Goal: Download file/media

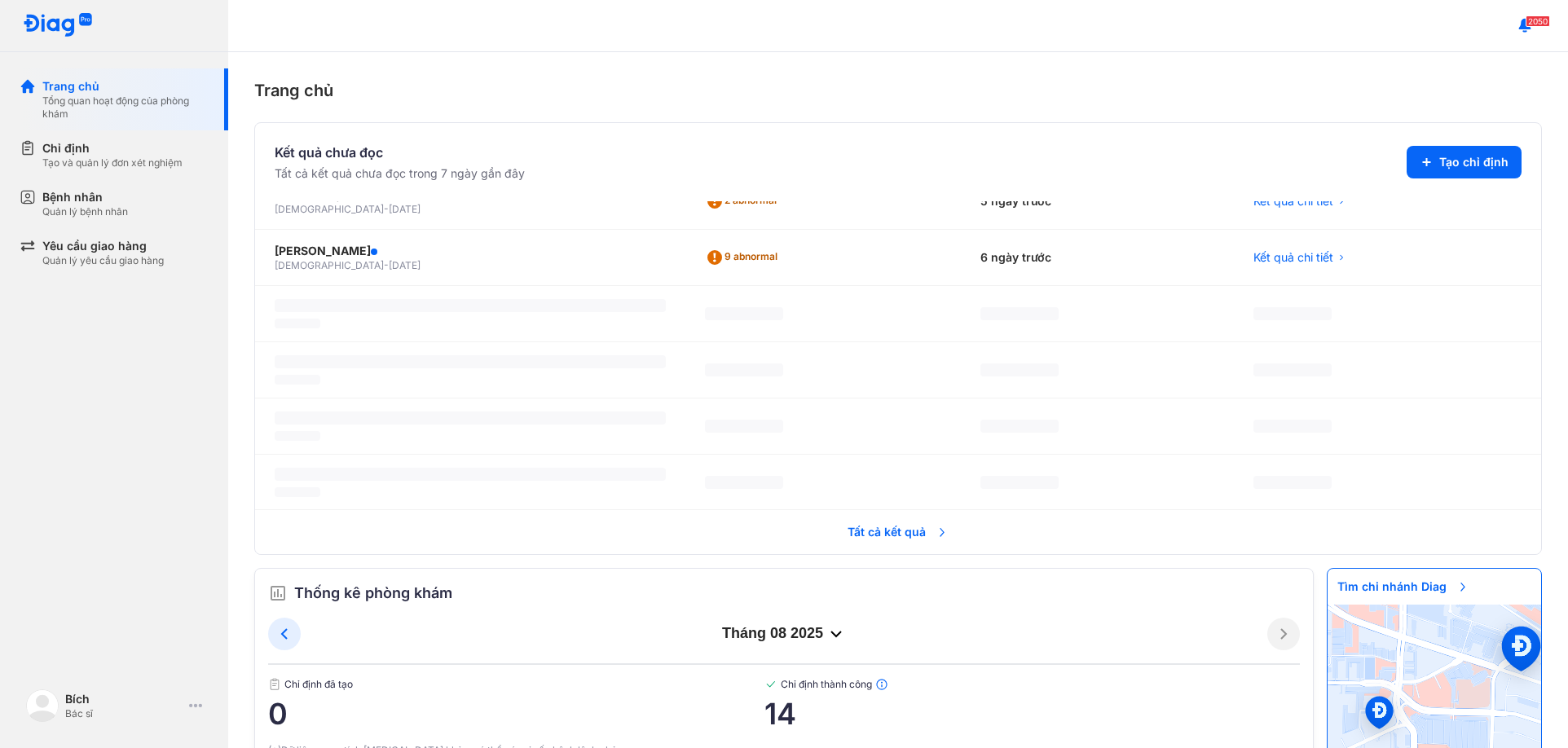
scroll to position [183, 0]
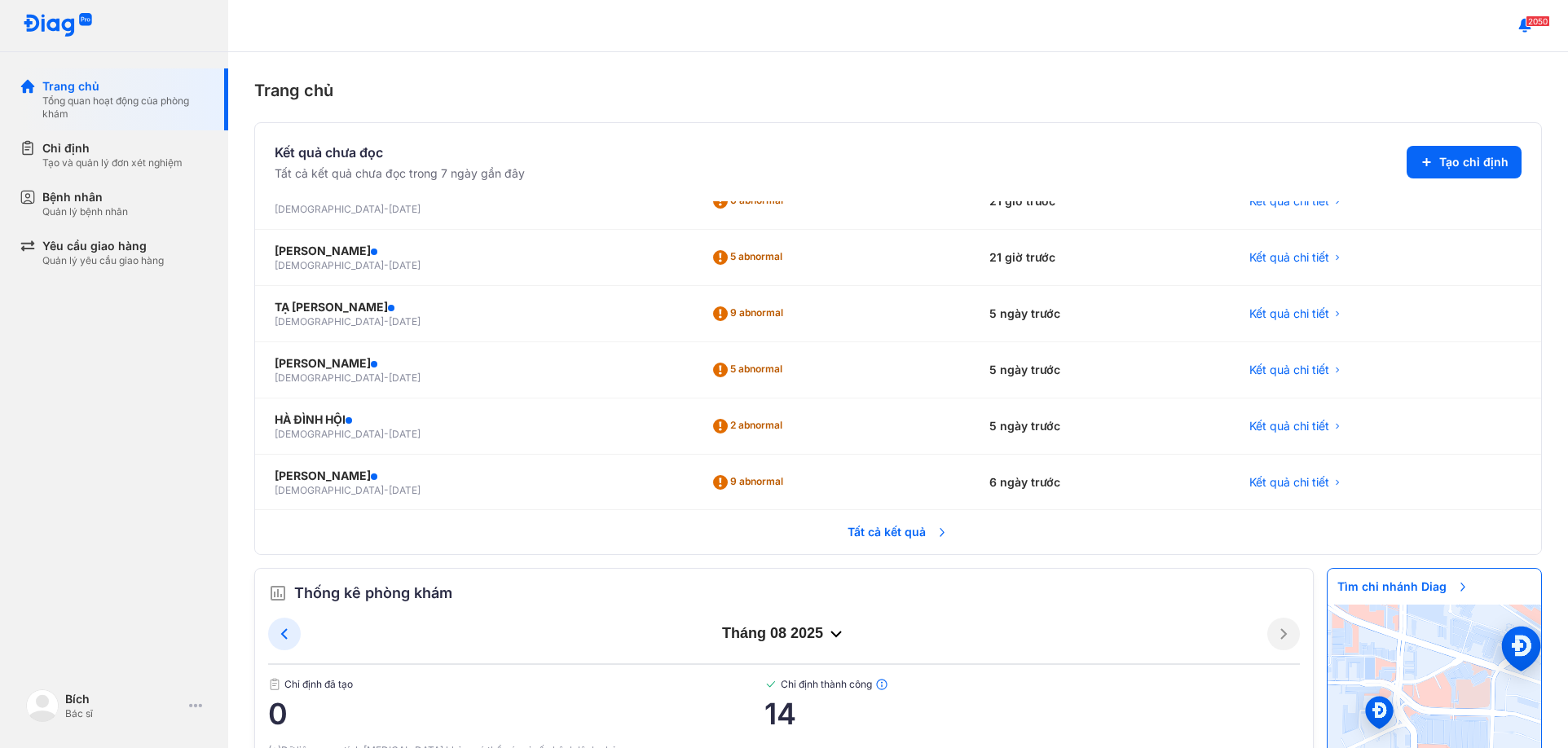
click at [885, 531] on span "Tất cả kết quả" at bounding box center [898, 532] width 120 height 36
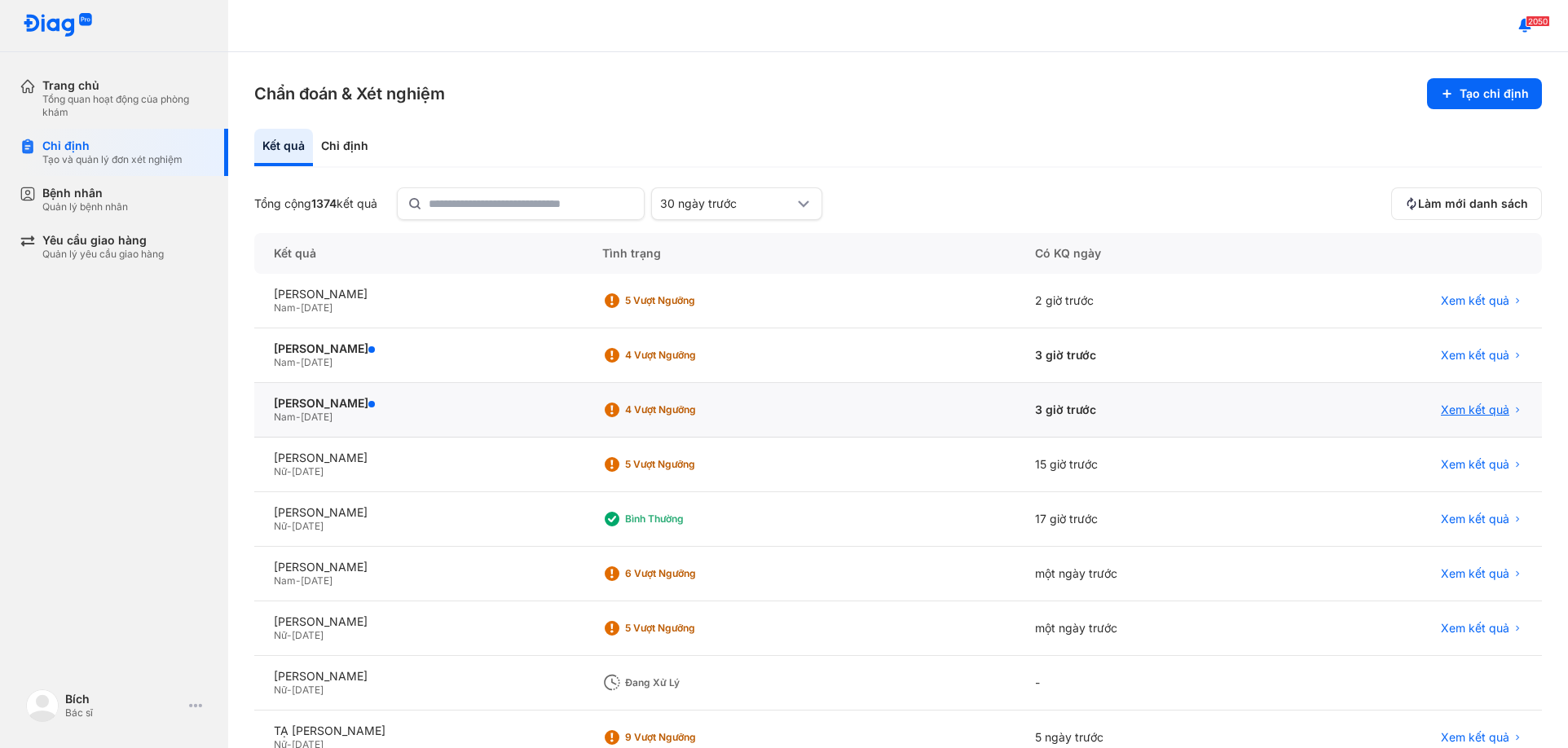
click at [1463, 412] on span "Xem kết quả" at bounding box center [1475, 410] width 68 height 15
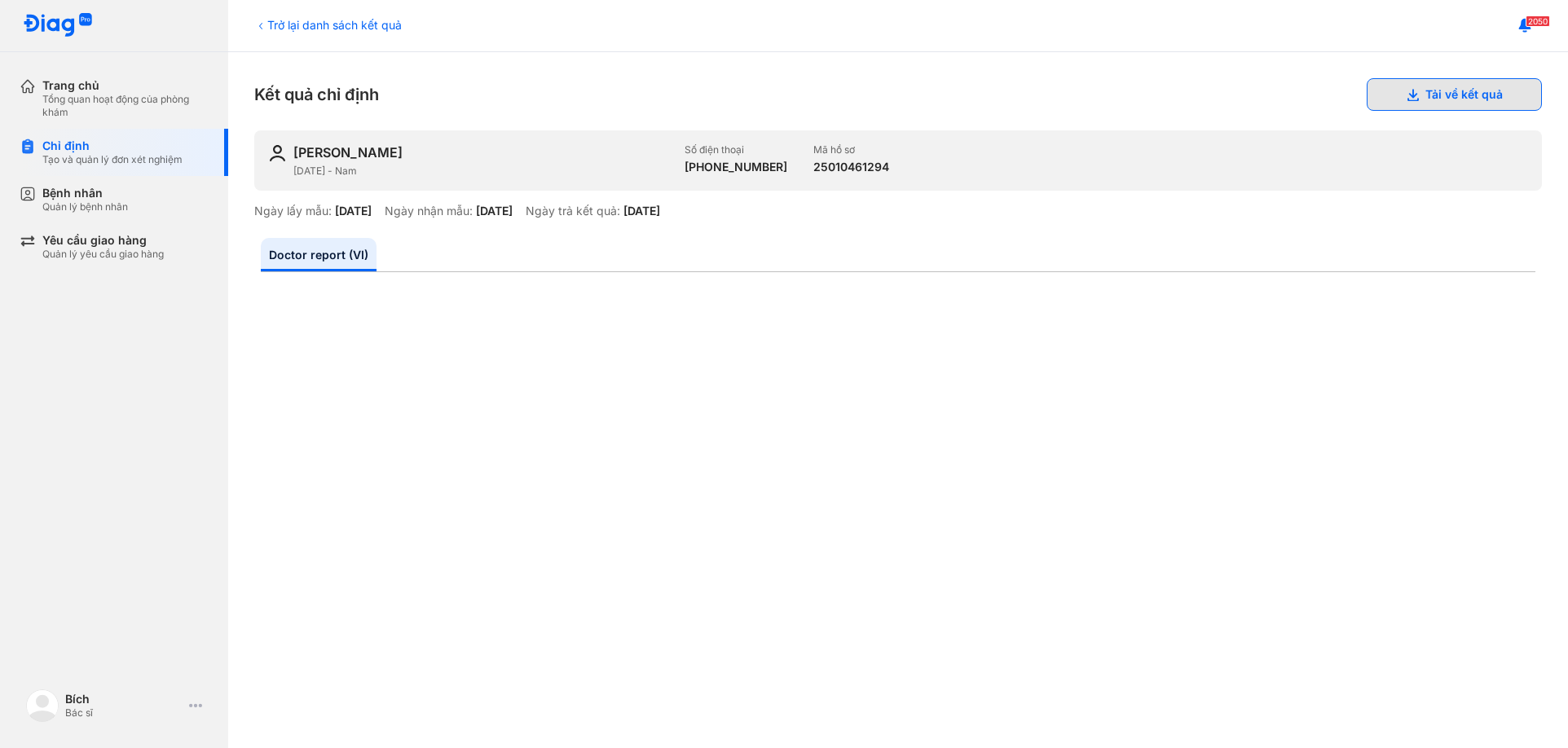
click at [1449, 91] on button "Tải về kết quả" at bounding box center [1454, 95] width 176 height 33
